Goal: Task Accomplishment & Management: Manage account settings

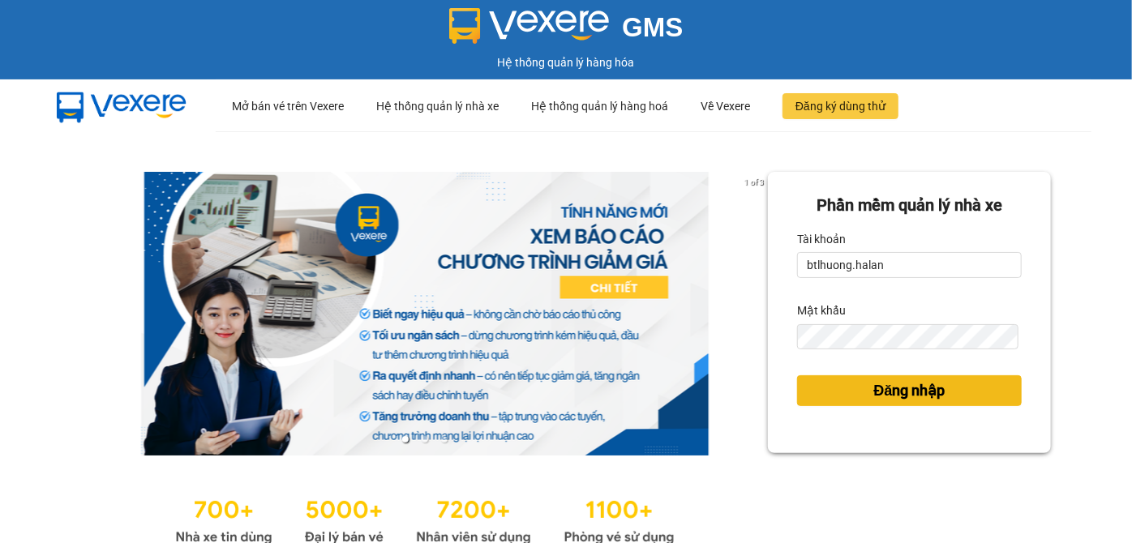
click at [874, 384] on span "Đăng nhập" at bounding box center [909, 391] width 71 height 23
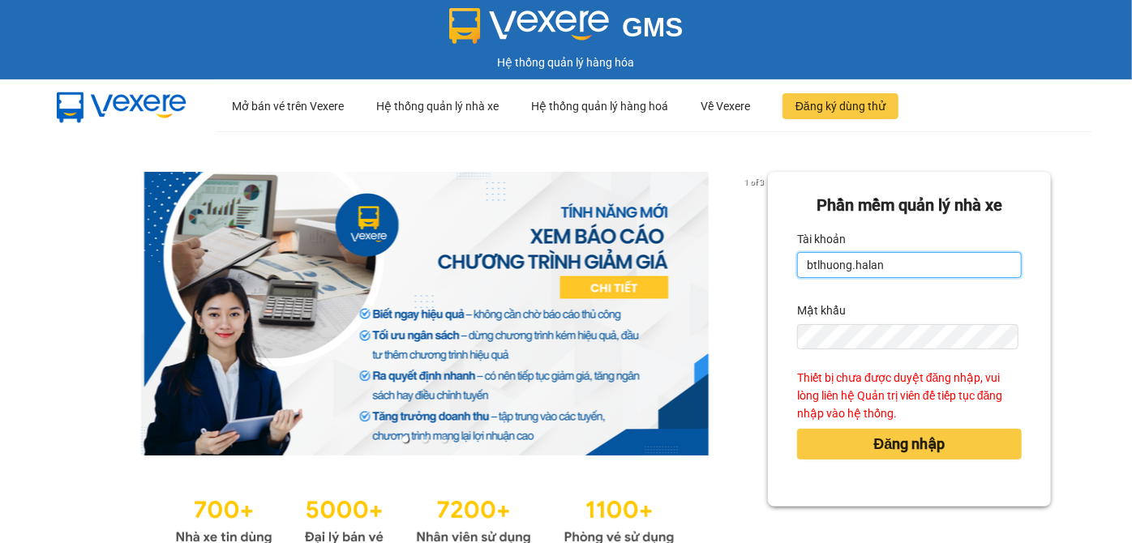
click at [878, 276] on input "btlhuong.halan" at bounding box center [909, 265] width 225 height 26
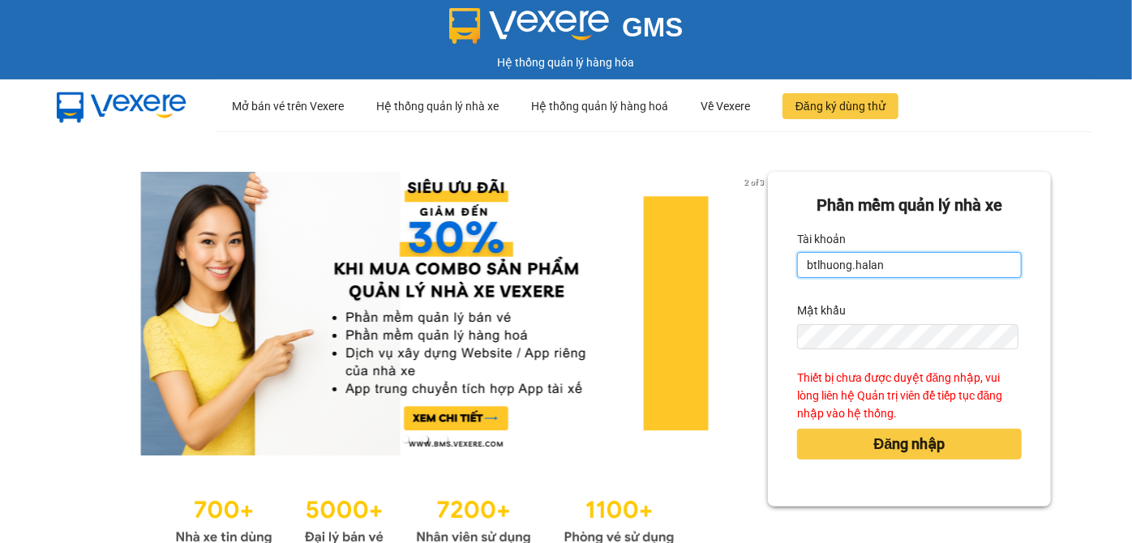
click at [878, 276] on input "btlhuong.halan" at bounding box center [909, 265] width 225 height 26
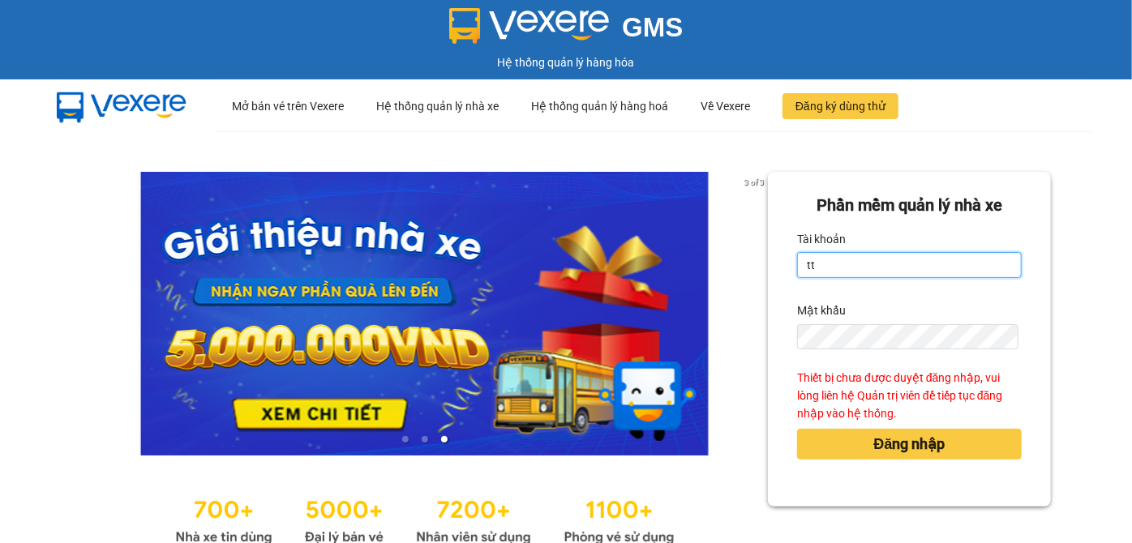
type input "ttqanh.halan"
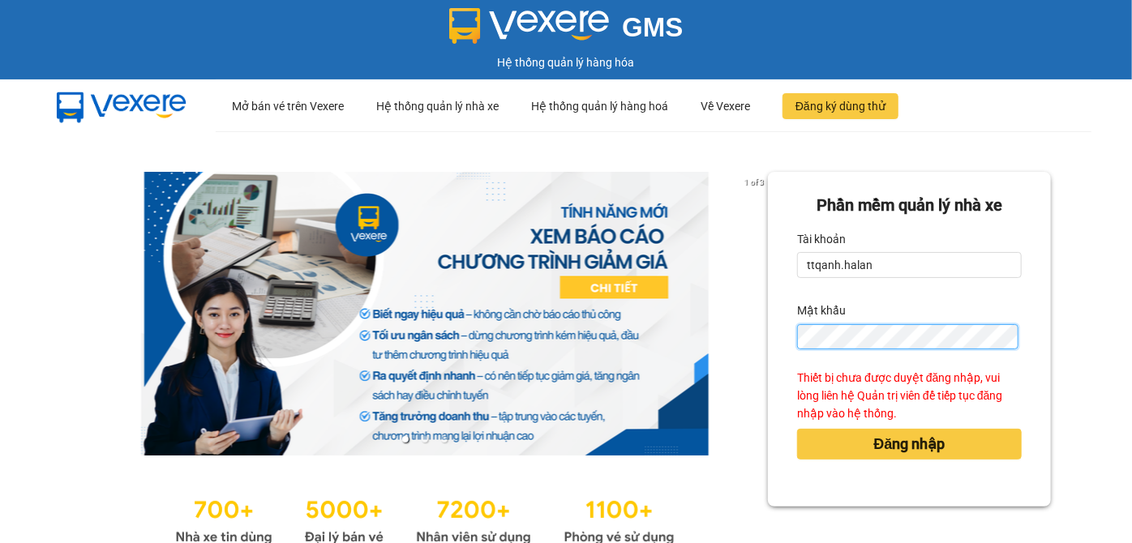
click at [797, 429] on button "Đăng nhập" at bounding box center [909, 444] width 225 height 31
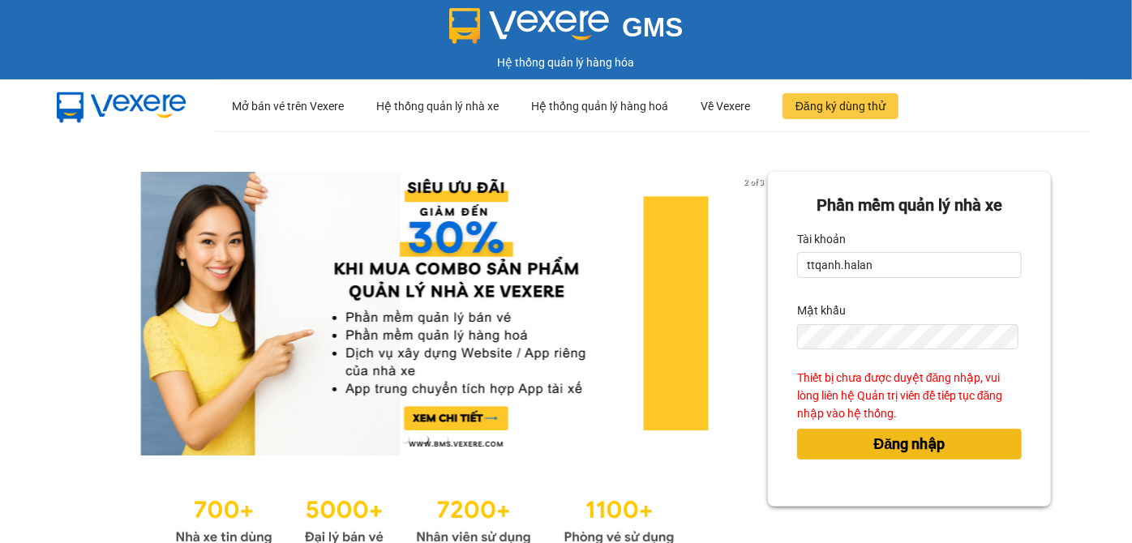
click at [915, 458] on button "Đăng nhập" at bounding box center [909, 444] width 225 height 31
click at [917, 454] on span "Đăng nhập" at bounding box center [909, 444] width 71 height 23
